Goal: Task Accomplishment & Management: Use online tool/utility

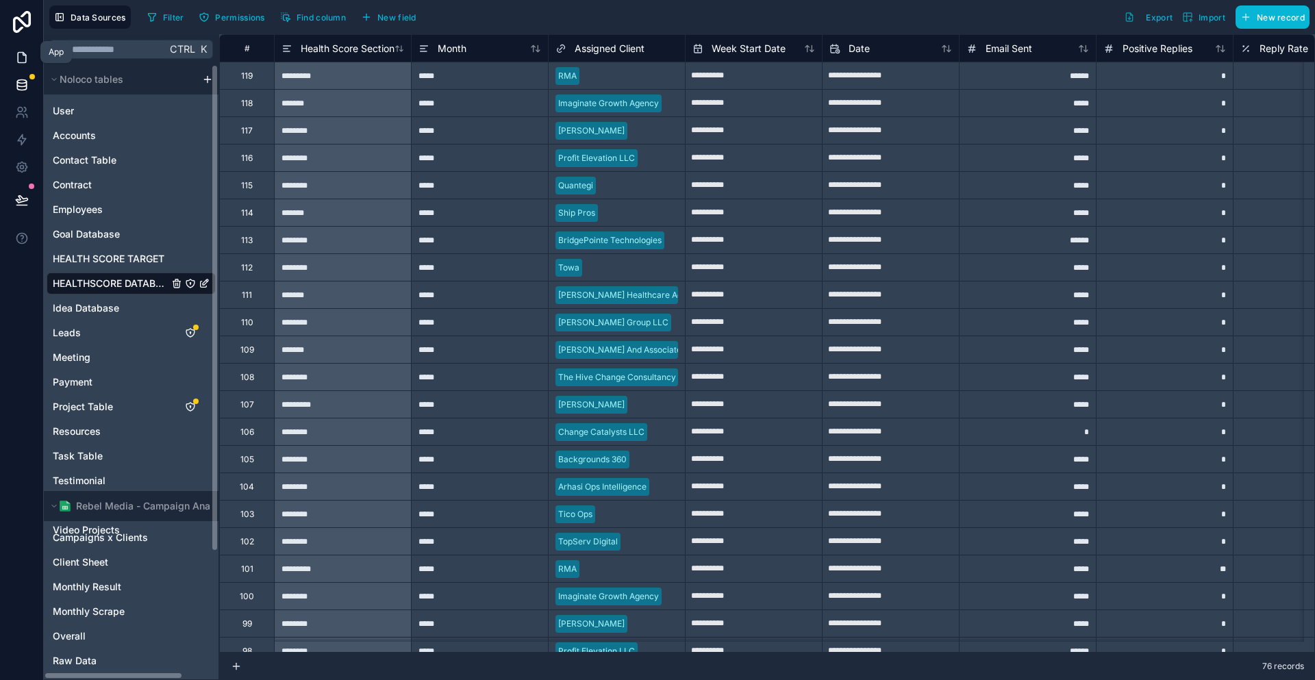
click at [5, 45] on link at bounding box center [21, 57] width 43 height 27
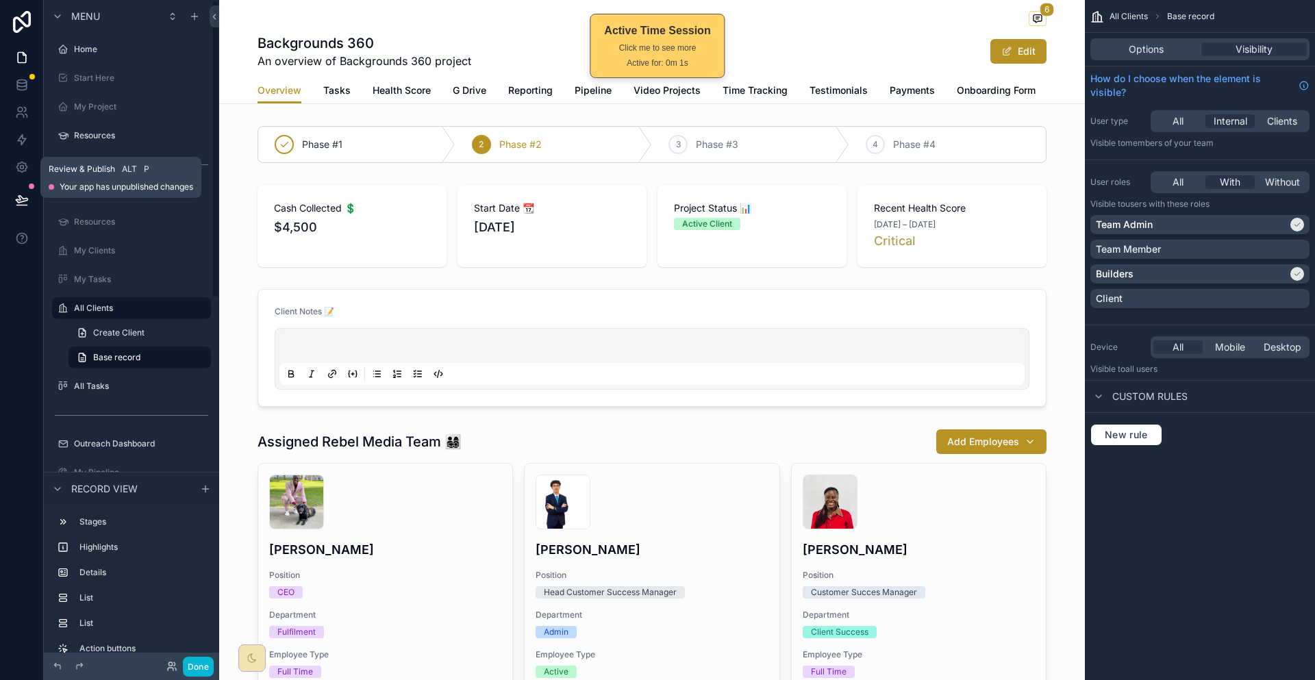
click at [19, 193] on icon at bounding box center [22, 200] width 14 height 14
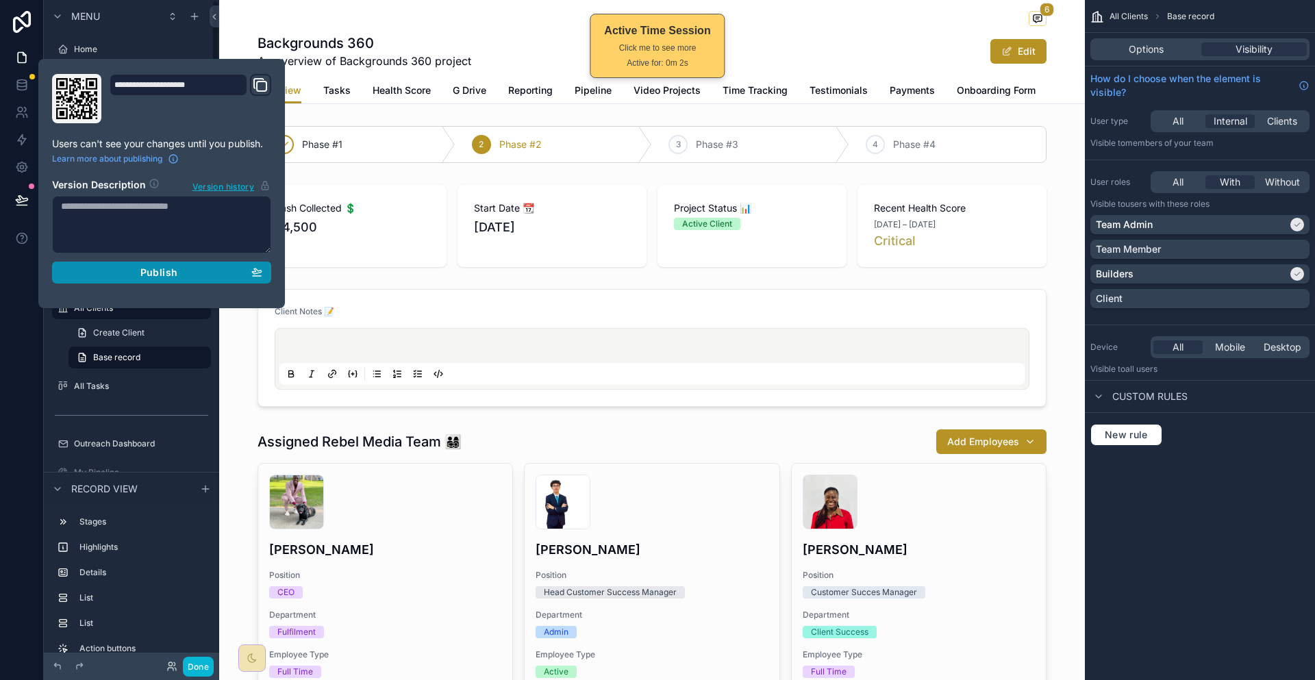
click at [183, 266] on div "Publish" at bounding box center [161, 272] width 201 height 12
